Goal: Task Accomplishment & Management: Use online tool/utility

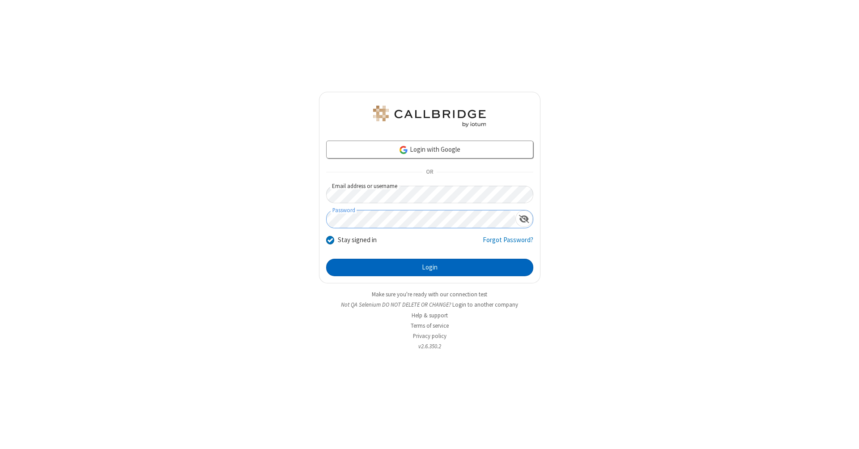
click at [429, 267] on button "Login" at bounding box center [429, 268] width 207 height 18
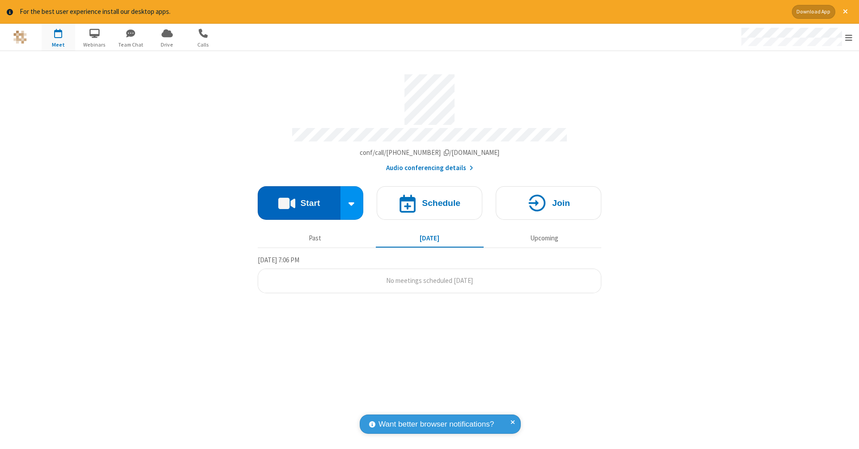
click at [299, 198] on button "Start" at bounding box center [299, 203] width 83 height 34
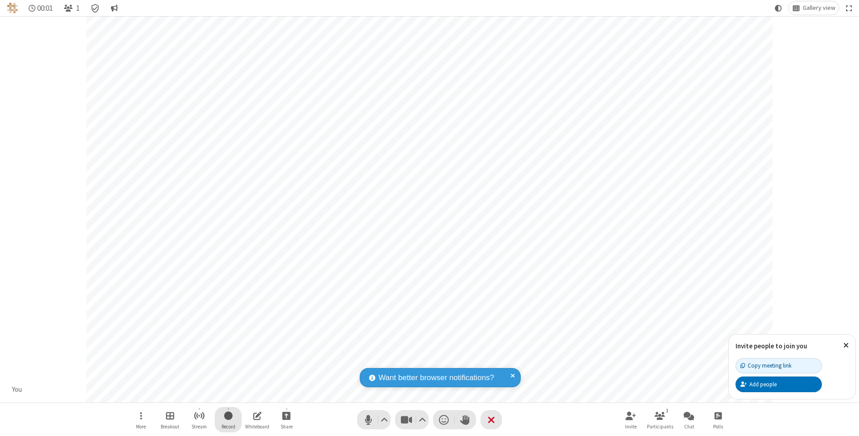
click at [228, 420] on span "Start recording" at bounding box center [228, 415] width 8 height 11
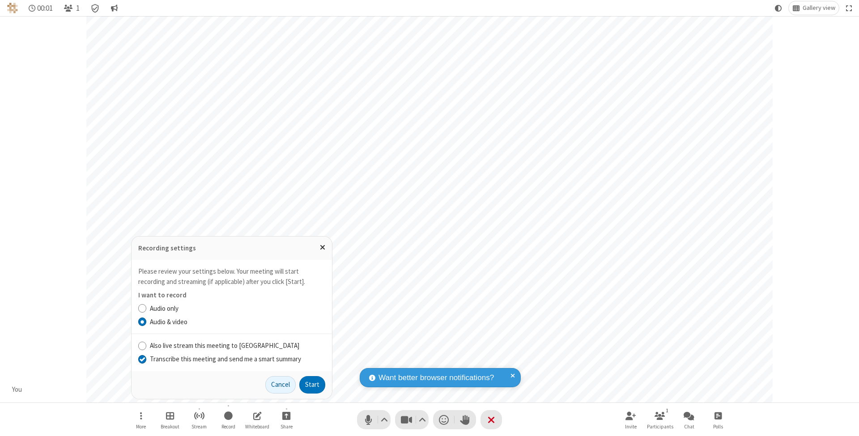
click at [142, 359] on input "Transcribe this meeting and send me a smart summary" at bounding box center [142, 358] width 8 height 9
click at [312, 385] on button "Start" at bounding box center [312, 385] width 26 height 18
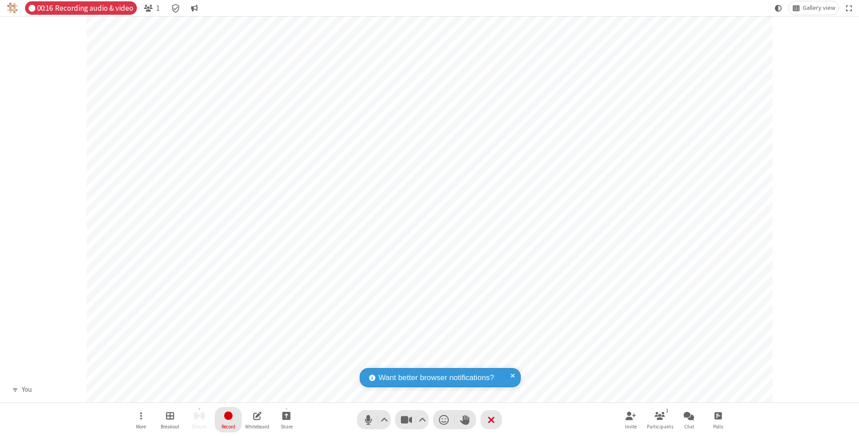
click at [228, 420] on span "Stop recording" at bounding box center [228, 415] width 10 height 11
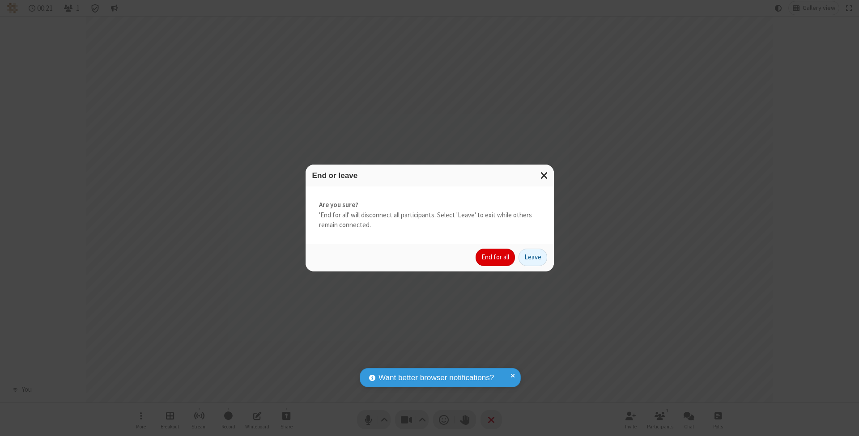
click at [496, 257] on button "End for all" at bounding box center [494, 258] width 39 height 18
